Goal: Task Accomplishment & Management: Complete application form

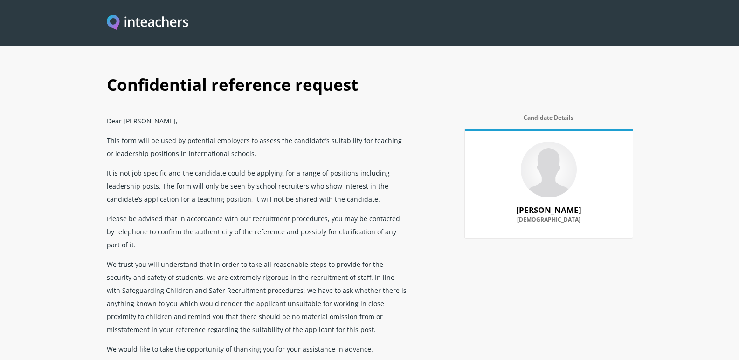
drag, startPoint x: 0, startPoint y: 0, endPoint x: 156, endPoint y: 340, distance: 373.8
click at [156, 340] on p "We would like to take the opportunity of thanking you for your assistance in ad…" at bounding box center [258, 349] width 302 height 20
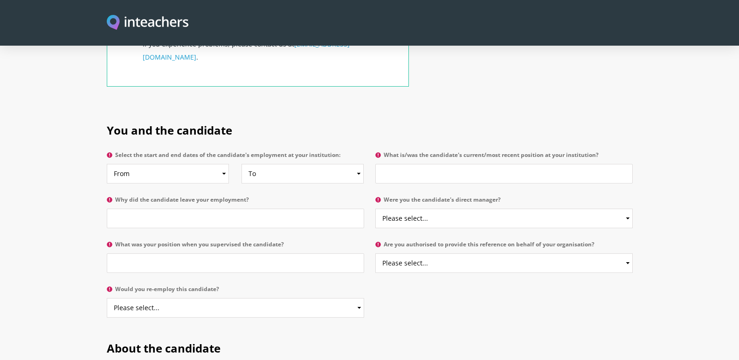
scroll to position [419, 0]
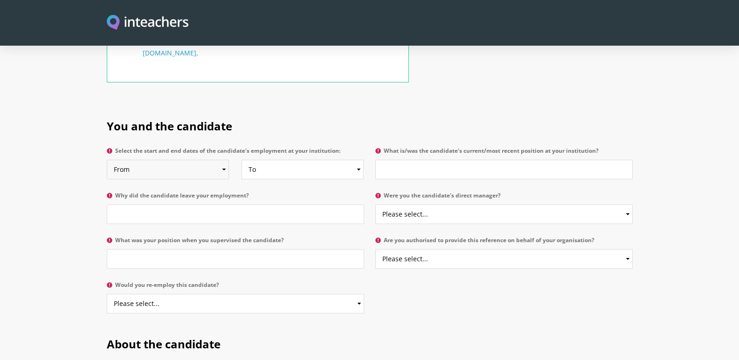
click at [224, 160] on select "From 2025 2024 2023 2022 2021 2020 2019 2018 2017 2016 2015 2014 2013 2012 2011…" at bounding box center [168, 170] width 122 height 20
click at [308, 78] on div "Important note: If you navigate away from this form before submitting it, anyth…" at bounding box center [258, 42] width 302 height 126
click at [222, 160] on select "From 2025 2024 2023 2022 2021 2020 2019 2018 2017 2016 2015 2014 2013 2012 2011…" at bounding box center [168, 170] width 122 height 20
click at [182, 160] on select "From 2025 2024 2023 2022 2021 2020 2019 2018 2017 2016 2015 2014 2013 2012 2011…" at bounding box center [168, 170] width 122 height 20
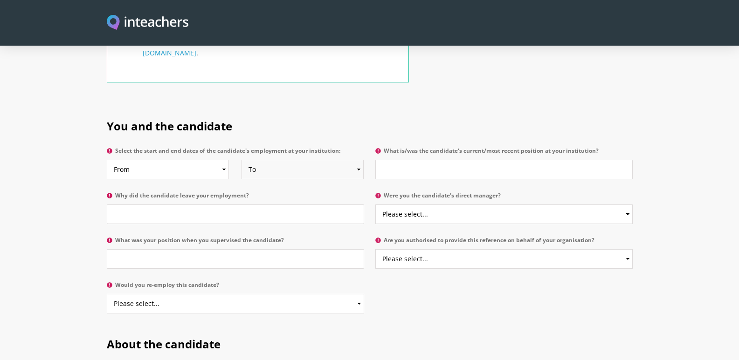
click at [360, 160] on select "To Currently 2025 2024 2023 2022 2021 2020 2019 2018 2017 2016 2015 2014 2013 2…" at bounding box center [302, 170] width 122 height 20
click at [411, 160] on input "What is/was the candidate's current/most recent position at your institution?" at bounding box center [503, 170] width 257 height 20
click at [143, 205] on input "Why did the candidate leave your employment?" at bounding box center [235, 215] width 257 height 20
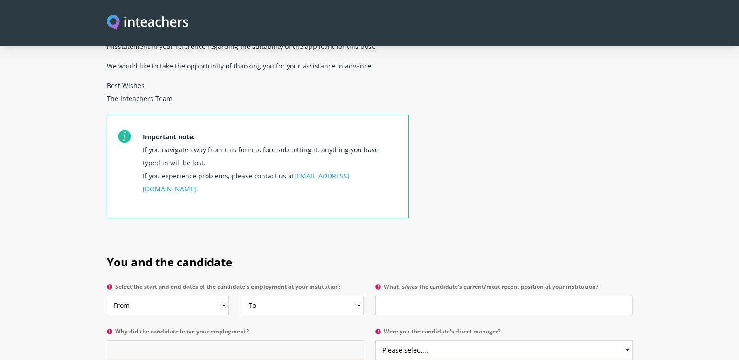
scroll to position [280, 0]
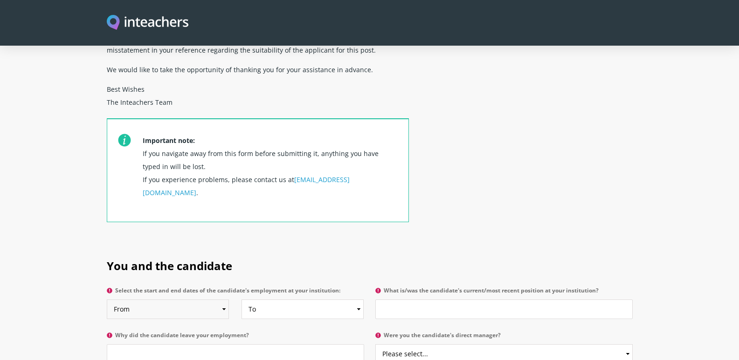
click at [222, 300] on select "From 2025 2024 2023 2022 2021 2020 2019 2018 2017 2016 2015 2014 2013 2012 2011…" at bounding box center [168, 310] width 122 height 20
click at [349, 199] on div "Important note: If you navigate away from this form before submitting it, anyth…" at bounding box center [258, 181] width 302 height 126
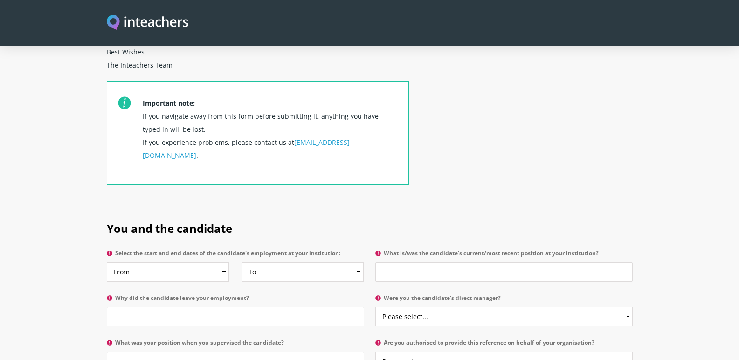
scroll to position [373, 0]
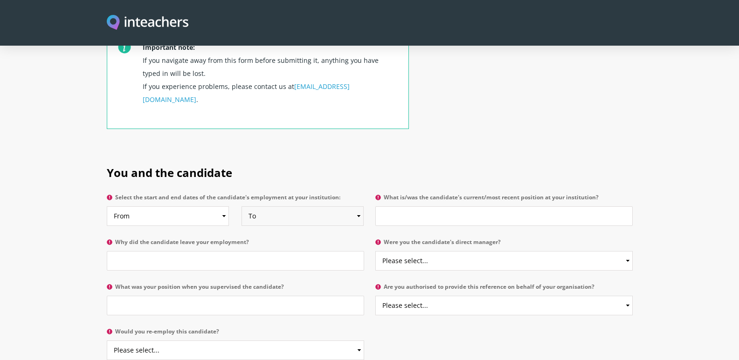
click at [357, 206] on select "To Currently 2025 2024 2023 2022 2021 2020 2019 2018 2017 2016 2015 2014 2013 2…" at bounding box center [302, 216] width 122 height 20
drag, startPoint x: 491, startPoint y: 116, endPoint x: 393, endPoint y: 128, distance: 99.0
click at [224, 206] on select "From 2025 2024 2023 2022 2021 2020 2019 2018 2017 2016 2015 2014 2013 2012 2011…" at bounding box center [168, 216] width 122 height 20
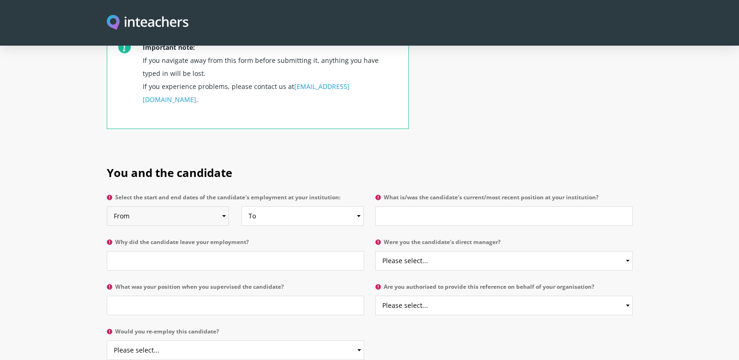
click at [224, 206] on select "From 2025 2024 2023 2022 2021 2020 2019 2018 2017 2016 2015 2014 2013 2012 2011…" at bounding box center [168, 216] width 122 height 20
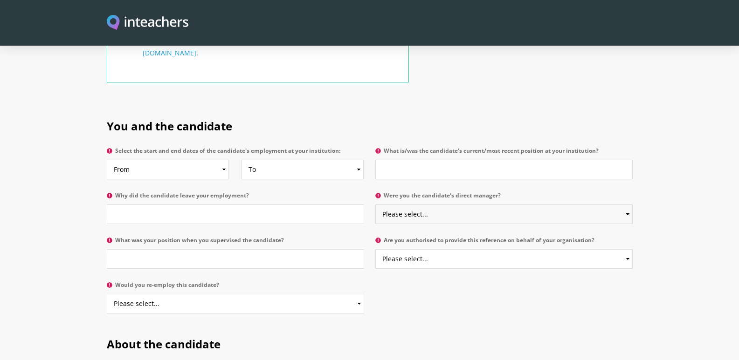
click at [626, 205] on select "Please select... Yes No" at bounding box center [503, 215] width 257 height 20
select select "No"
click at [375, 205] on select "Please select... Yes No" at bounding box center [503, 215] width 257 height 20
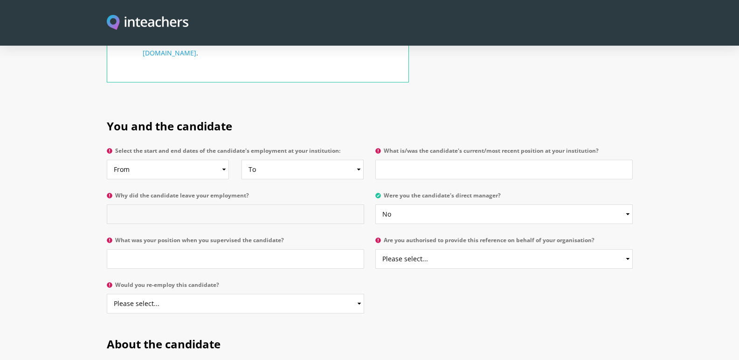
click at [147, 205] on input "Why did the candidate leave your employment?" at bounding box center [235, 215] width 257 height 20
click at [139, 249] on input "What was your position when you supervised the candidate?" at bounding box center [235, 259] width 257 height 20
click at [356, 294] on select "Please select... Yes No" at bounding box center [235, 304] width 257 height 20
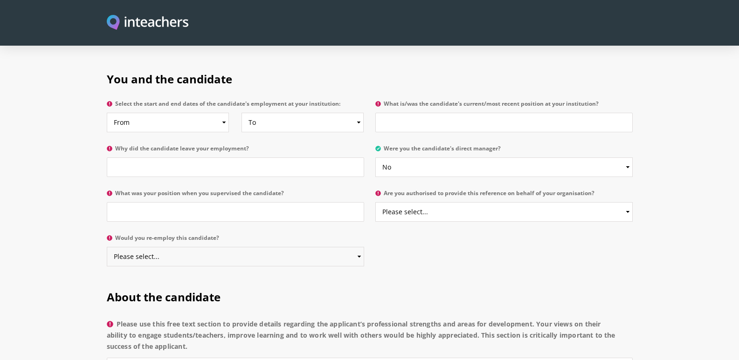
scroll to position [466, 0]
